Goal: Information Seeking & Learning: Learn about a topic

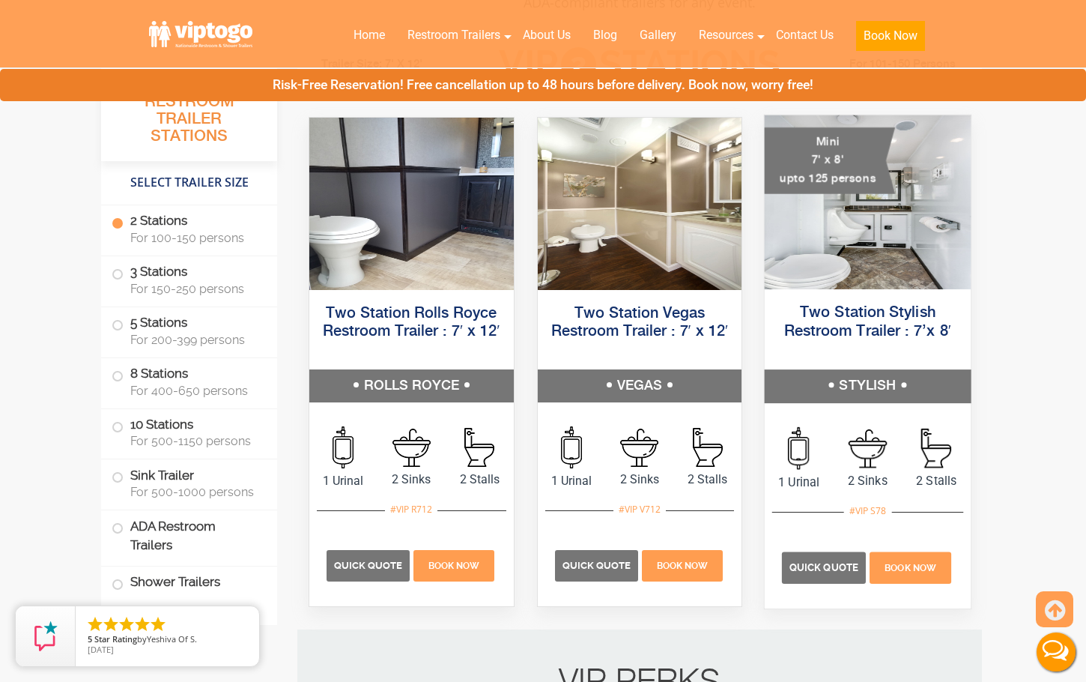
scroll to position [674, 0]
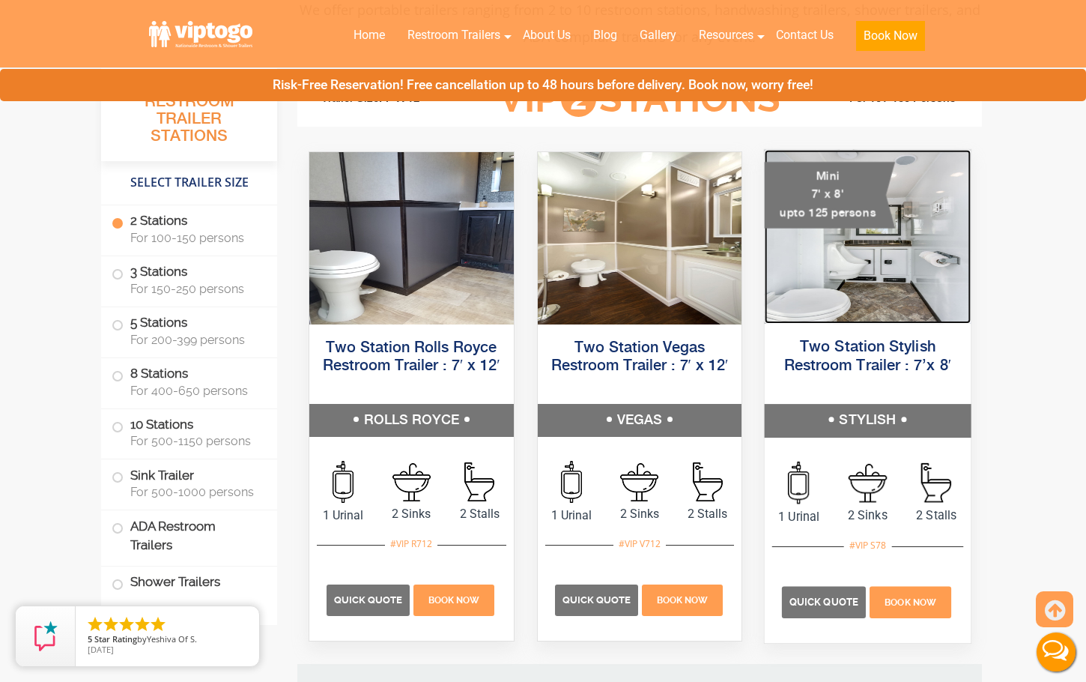
click at [873, 278] on img at bounding box center [868, 237] width 206 height 174
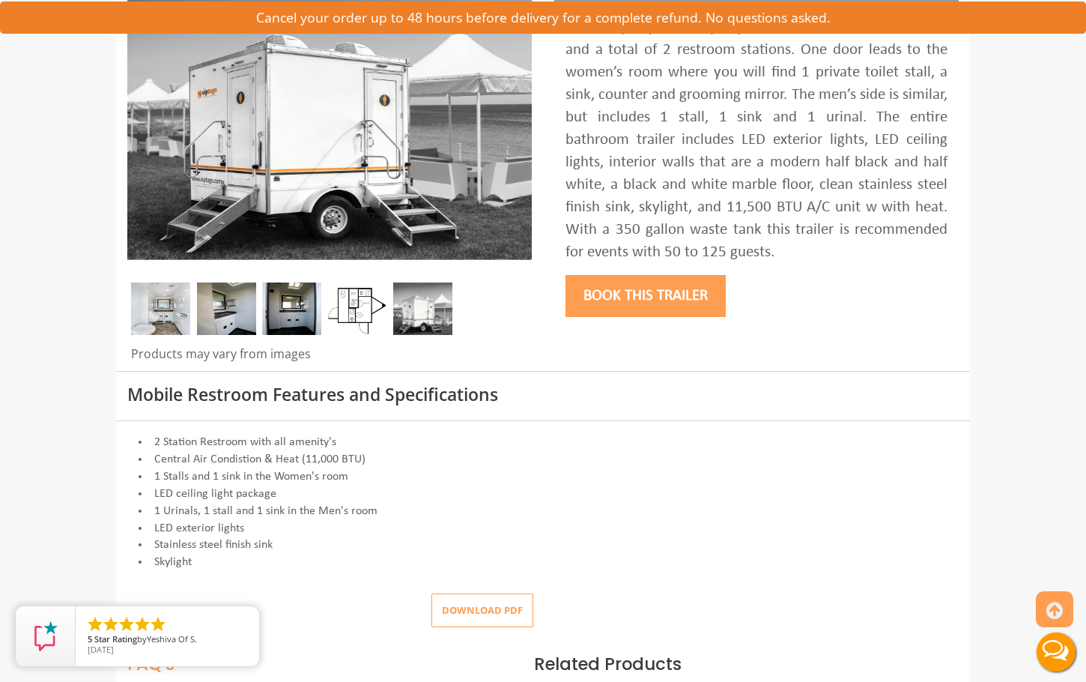
scroll to position [375, 0]
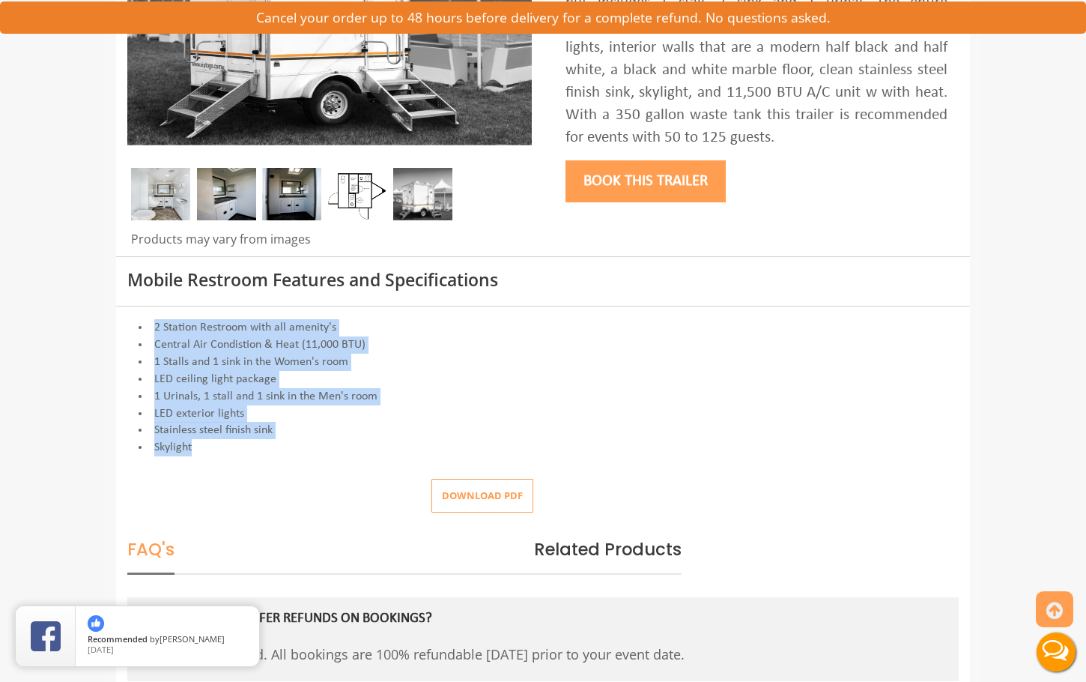
drag, startPoint x: 148, startPoint y: 321, endPoint x: 236, endPoint y: 443, distance: 150.9
click at [236, 443] on div "2 Station Restroom with all amenity's Central Air Condistion & Heat (11,000 BTU…" at bounding box center [543, 387] width 832 height 137
copy div "2 Station Restroom with all amenity's Central Air Condistion & Heat (11,000 BTU…"
